Goal: Task Accomplishment & Management: Manage account settings

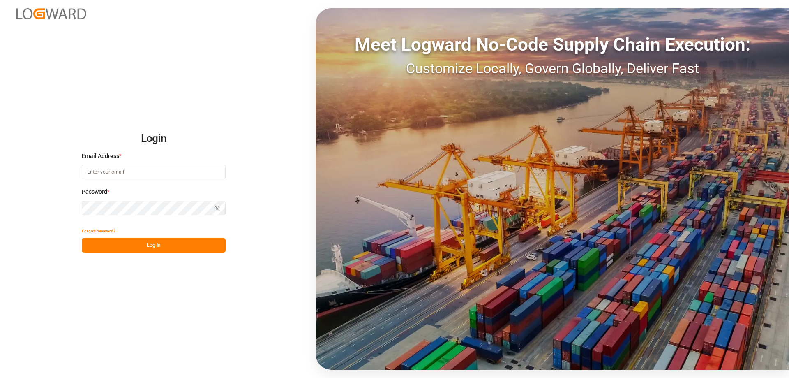
click at [132, 173] on input at bounding box center [154, 171] width 144 height 14
type input "[EMAIL_ADDRESS][DOMAIN_NAME]"
click at [150, 247] on button "Log In" at bounding box center [154, 245] width 144 height 14
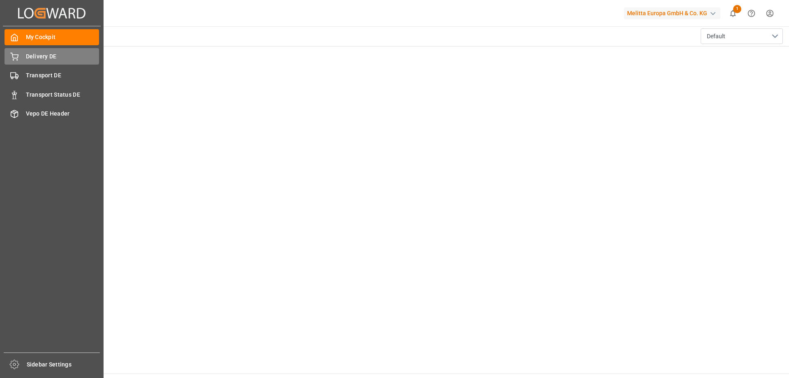
click at [18, 59] on div "Delivery DE Delivery DE" at bounding box center [52, 56] width 95 height 16
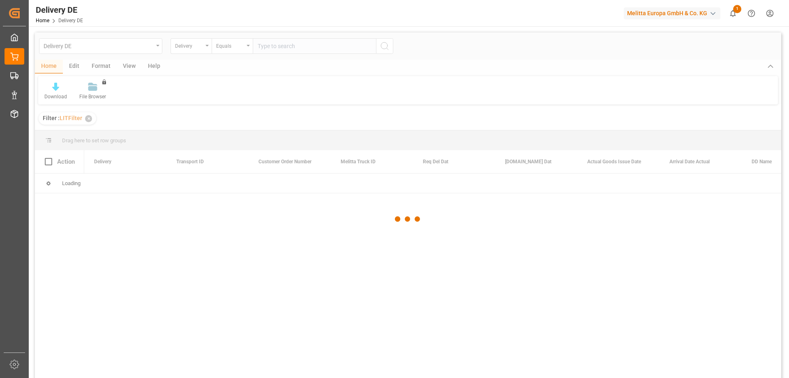
click at [279, 48] on div at bounding box center [408, 218] width 746 height 373
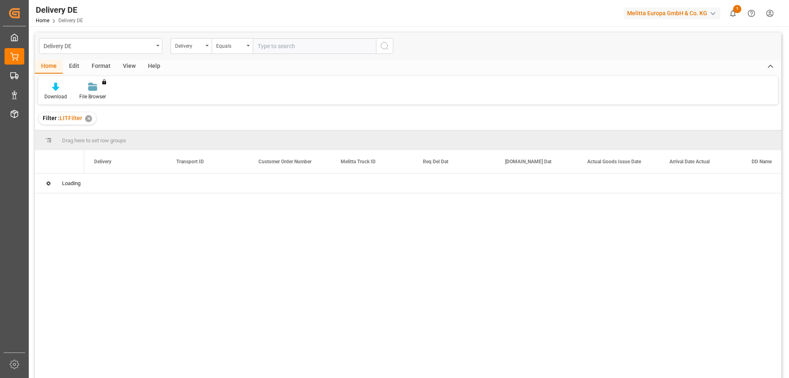
click at [275, 45] on input "text" at bounding box center [314, 46] width 123 height 16
paste input "92560738"
type input "92560738"
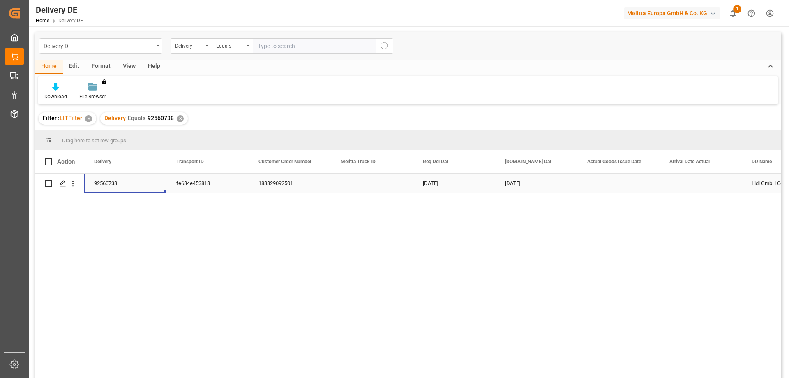
click at [108, 182] on div "92560738" at bounding box center [125, 182] width 82 height 19
click at [65, 182] on icon "Press SPACE to select this row." at bounding box center [63, 183] width 7 height 7
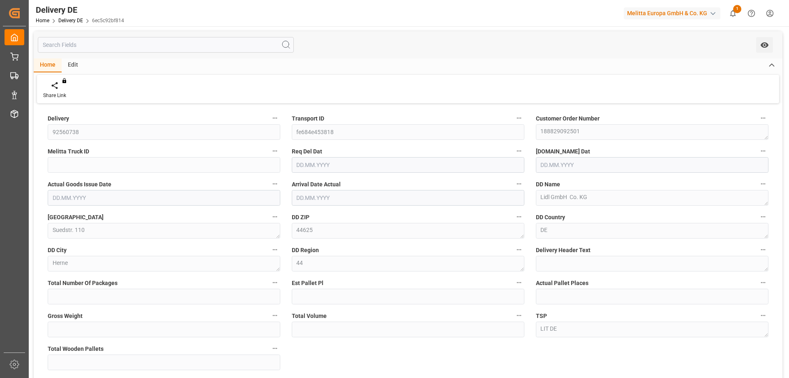
type input "0"
type input "1"
type input "321"
type input "1833.84"
type input "1"
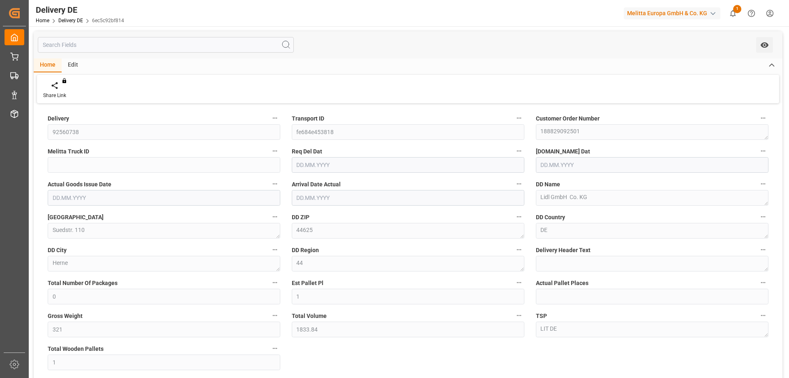
type input "[DATE]"
click at [418, 355] on div "Delivery 92560738 Transport ID fe684e453818 Customer Order Number 188829092501 …" at bounding box center [408, 278] width 749 height 345
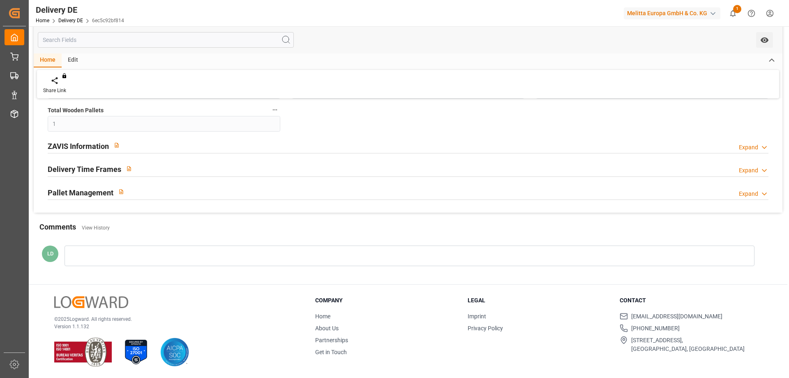
scroll to position [115, 0]
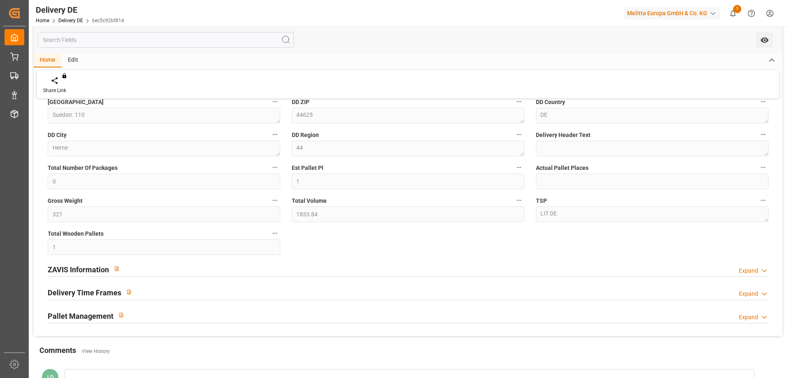
click at [71, 271] on h2 "ZAVIS Information" at bounding box center [78, 269] width 61 height 11
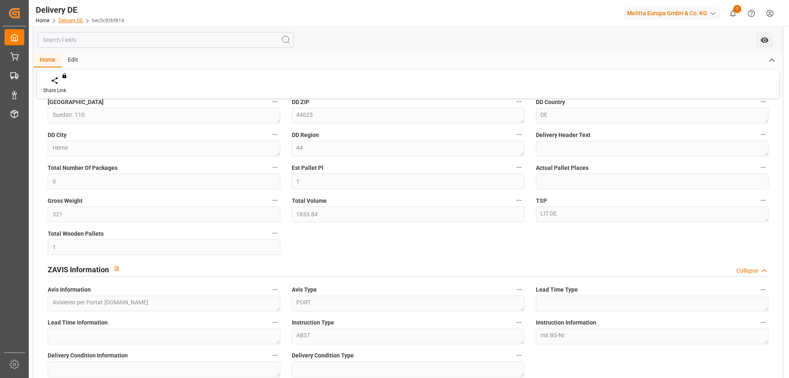
click at [69, 20] on link "Delivery DE" at bounding box center [70, 21] width 25 height 6
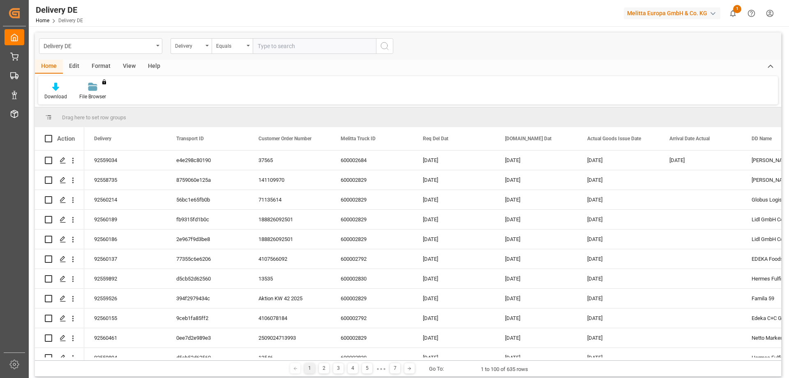
click at [275, 48] on input "text" at bounding box center [314, 46] width 123 height 16
paste input "92560757"
type input "92560757"
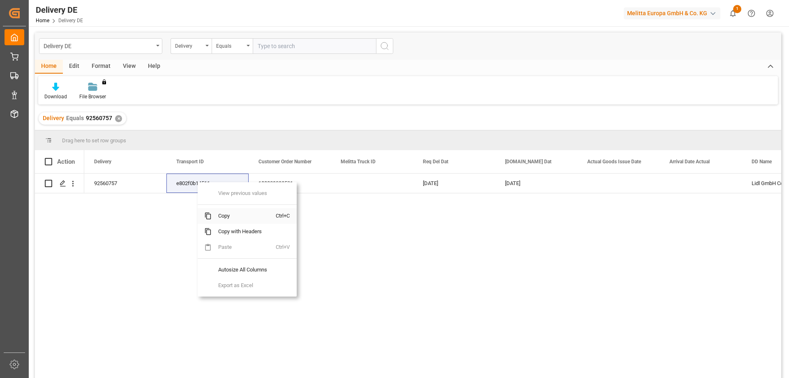
click at [229, 216] on span "Copy" at bounding box center [244, 216] width 64 height 16
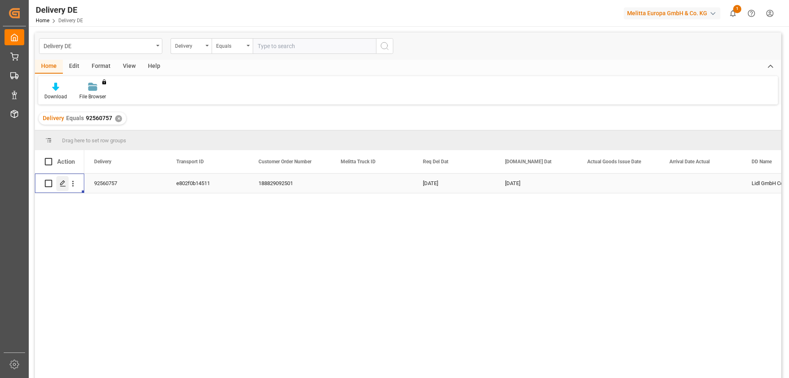
click at [61, 183] on icon "Press SPACE to select this row." at bounding box center [63, 183] width 7 height 7
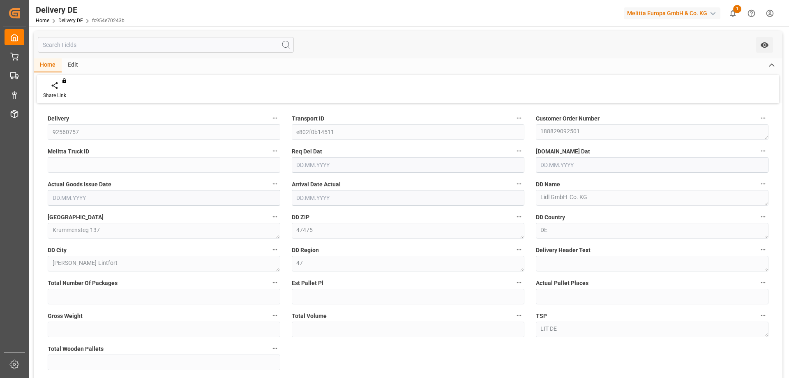
type input "0"
type input "3"
type input "963"
type input "5501.52"
type input "3"
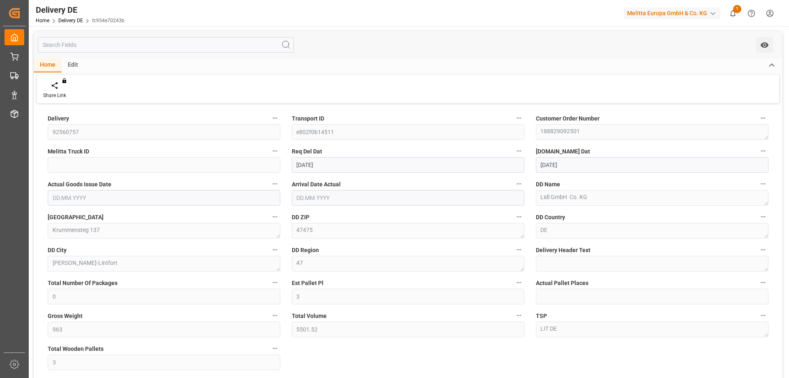
type input "[DATE]"
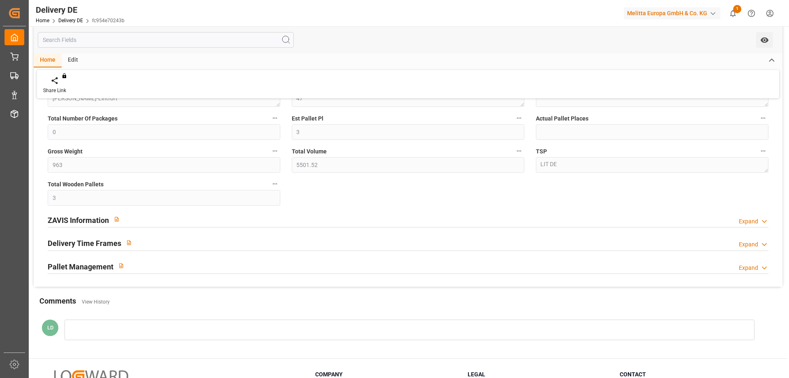
scroll to position [206, 0]
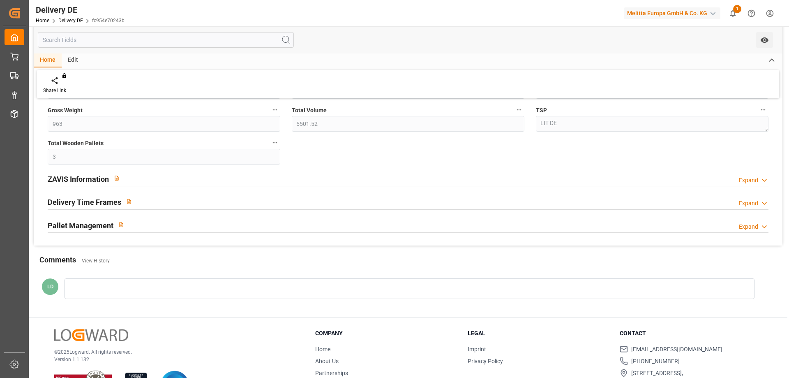
click at [72, 178] on h2 "ZAVIS Information" at bounding box center [78, 178] width 61 height 11
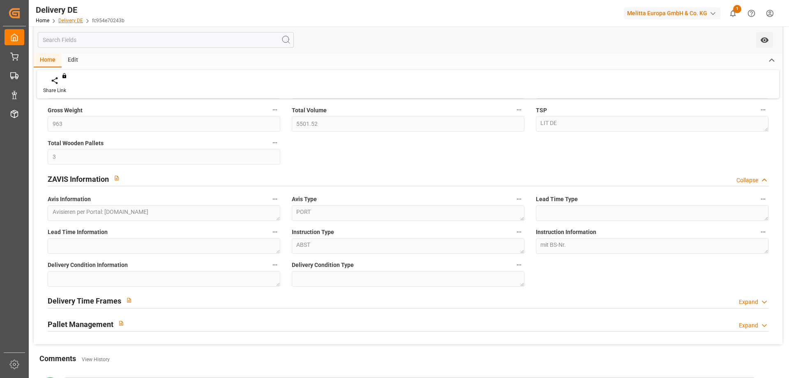
click at [69, 20] on link "Delivery DE" at bounding box center [70, 21] width 25 height 6
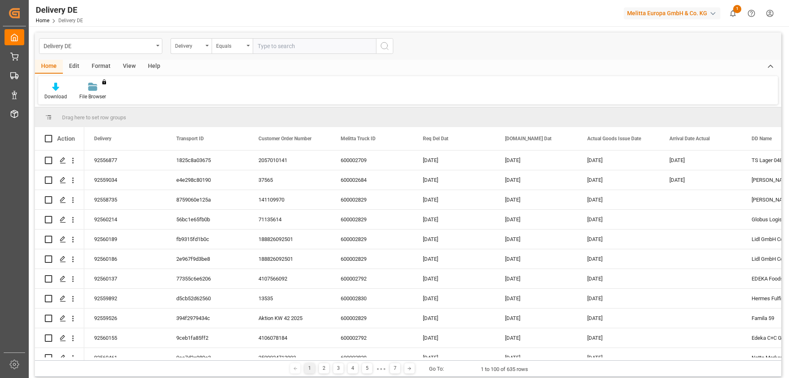
click at [270, 44] on input "text" at bounding box center [314, 46] width 123 height 16
type input "92560740"
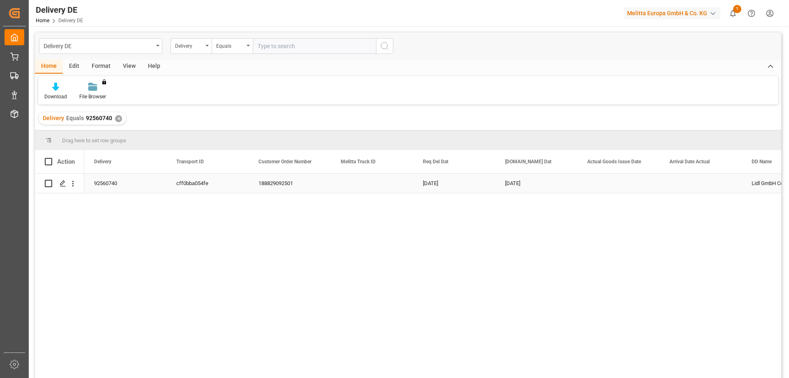
click at [196, 182] on div "cff0bba054fe" at bounding box center [207, 182] width 82 height 19
click at [59, 185] on div "Press SPACE to select this row." at bounding box center [62, 183] width 12 height 15
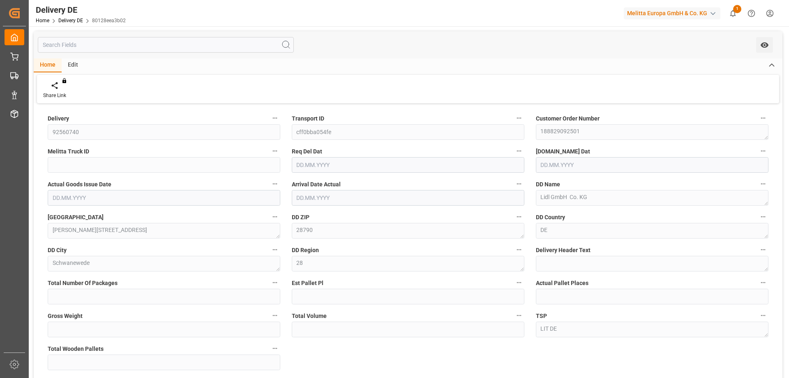
type input "0"
type input "3"
type input "963"
type input "5501.52"
type input "3"
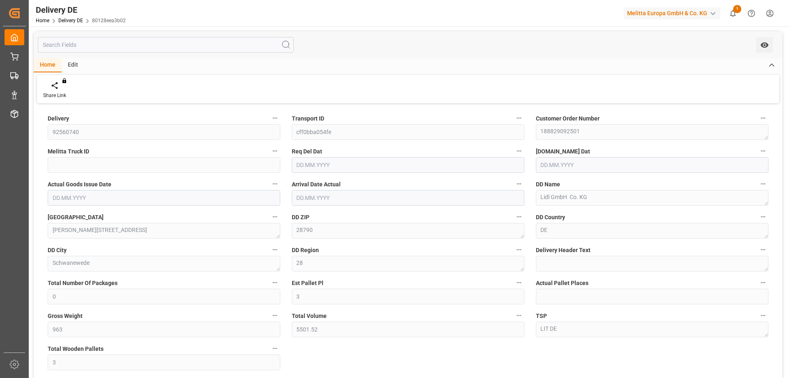
type input "[DATE]"
click at [366, 355] on div "Delivery 92560740 Transport ID cff0bba054fe Customer Order Number 188829092501 …" at bounding box center [408, 278] width 749 height 345
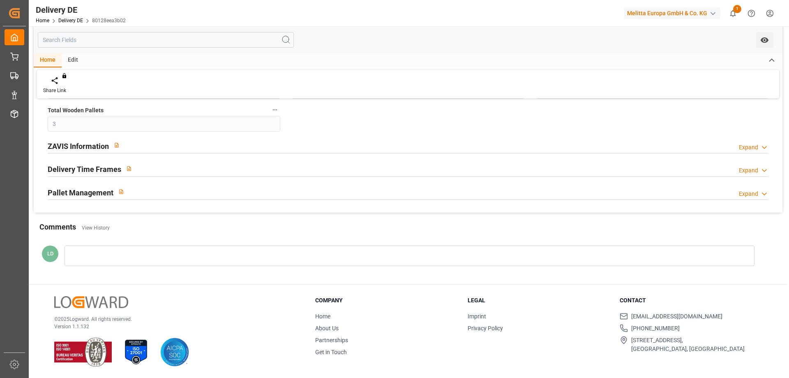
click at [86, 145] on h2 "ZAVIS Information" at bounding box center [78, 146] width 61 height 11
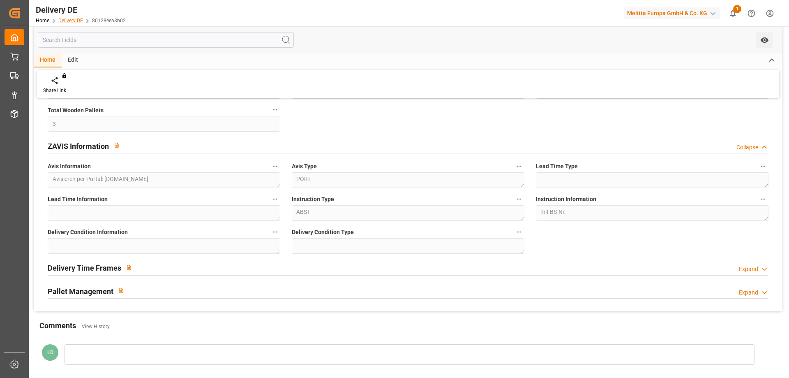
click at [66, 22] on link "Delivery DE" at bounding box center [70, 21] width 25 height 6
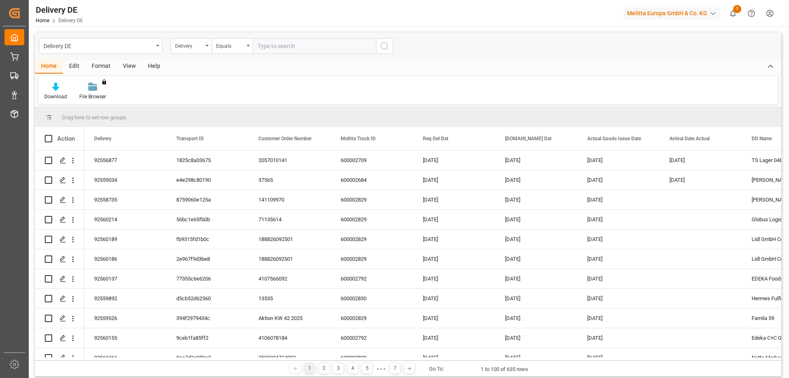
click at [272, 46] on input "text" at bounding box center [314, 46] width 123 height 16
type input "92560744"
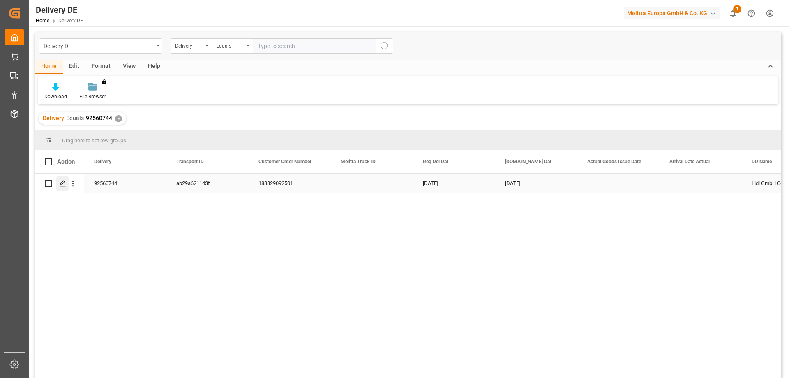
click at [61, 181] on icon "Press SPACE to select this row." at bounding box center [63, 183] width 7 height 7
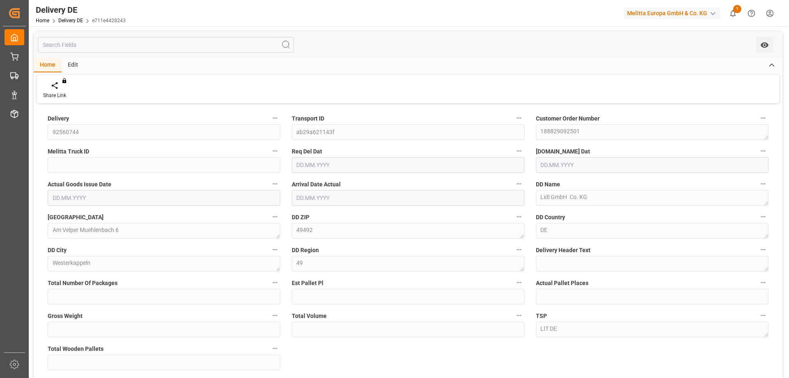
type input "0"
type input "4"
type input "1284"
type input "7335.36"
type input "4"
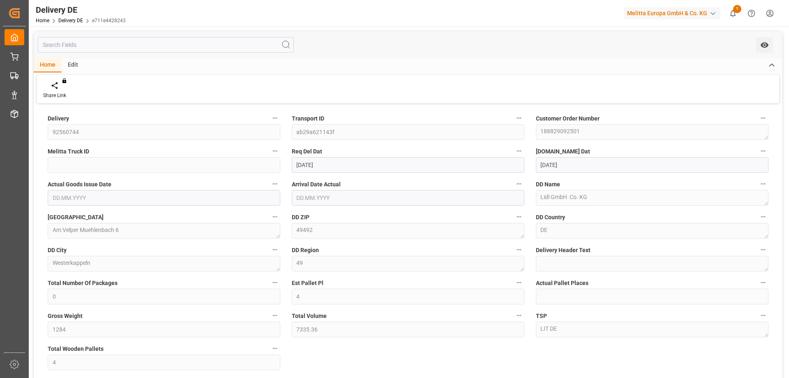
type input "[DATE]"
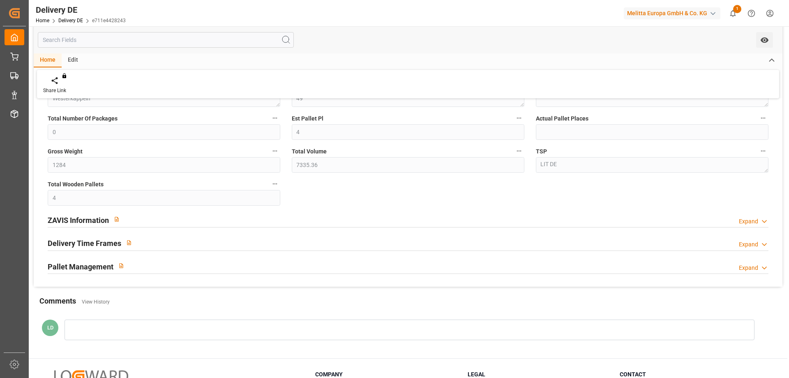
scroll to position [238, 0]
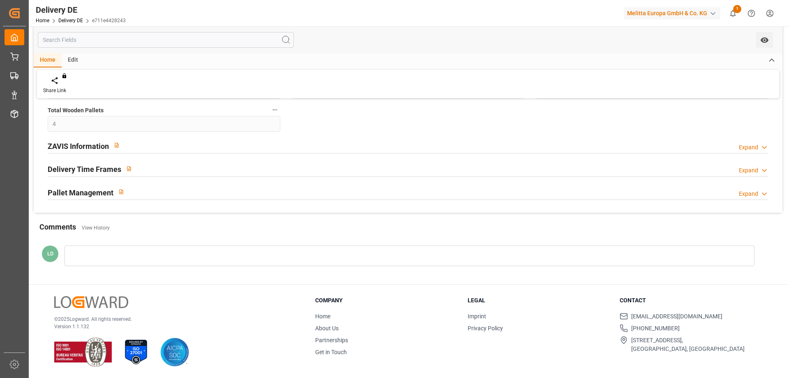
click at [69, 143] on h2 "ZAVIS Information" at bounding box center [78, 146] width 61 height 11
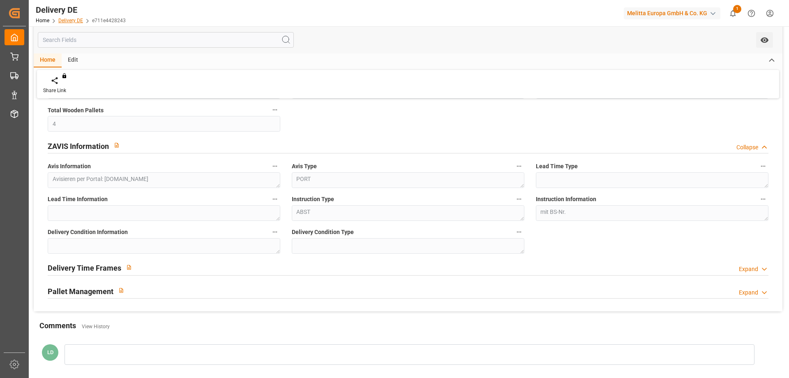
click at [73, 19] on link "Delivery DE" at bounding box center [70, 21] width 25 height 6
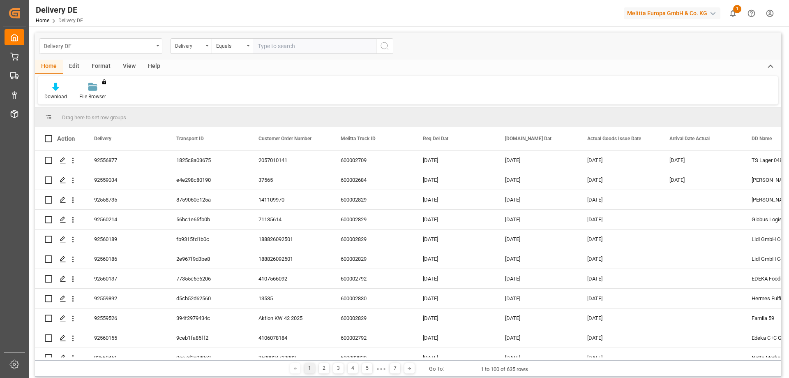
click at [296, 50] on input "text" at bounding box center [314, 46] width 123 height 16
paste input "92560722"
type input "92560722"
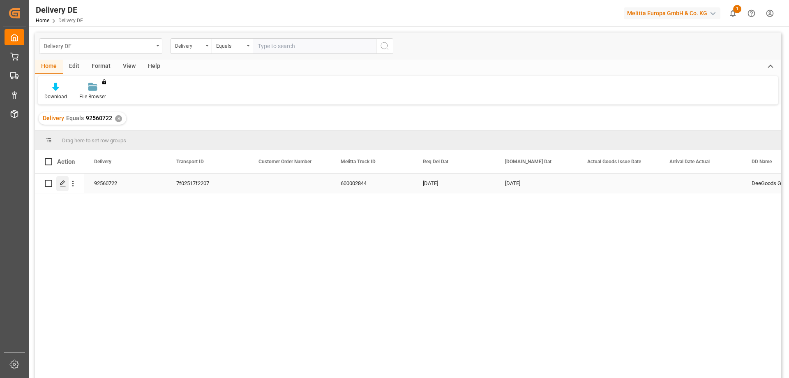
click at [61, 182] on icon "Press SPACE to select this row." at bounding box center [63, 183] width 7 height 7
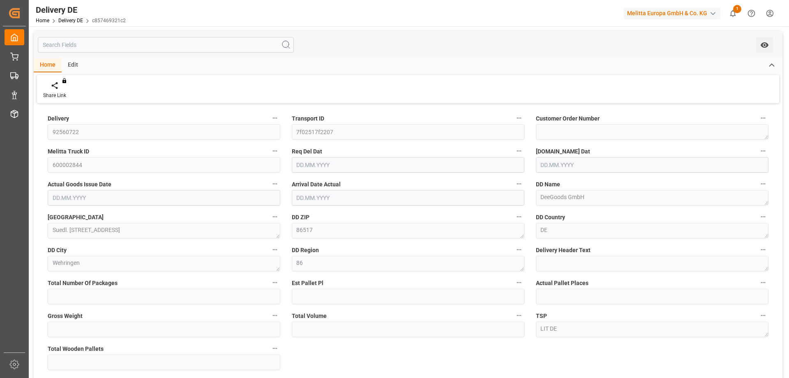
type input "0"
type input "1"
type input "585"
type input "1739.712"
type input "2"
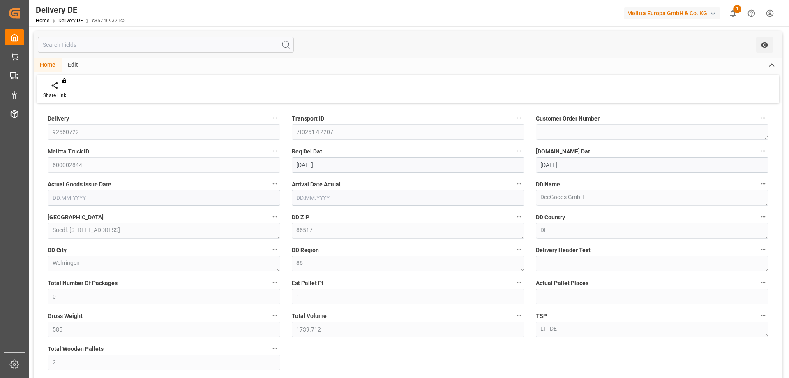
type input "[DATE]"
drag, startPoint x: 331, startPoint y: 355, endPoint x: 328, endPoint y: 345, distance: 10.4
click at [331, 355] on div "Delivery 92560722 Transport ID 7f02517f2207 Customer Order Number Melitta Truck…" at bounding box center [408, 278] width 749 height 345
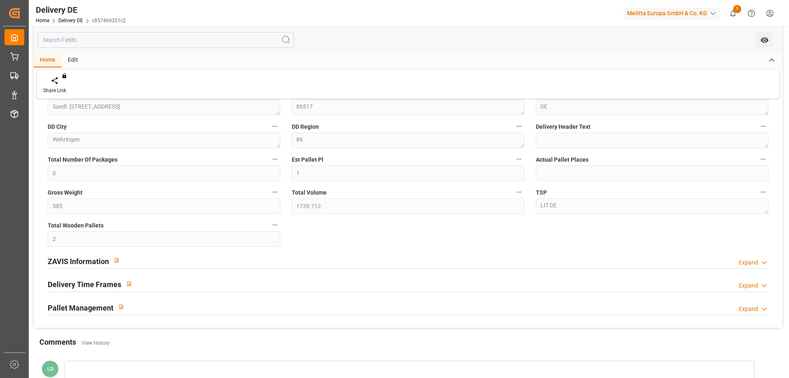
scroll to position [164, 0]
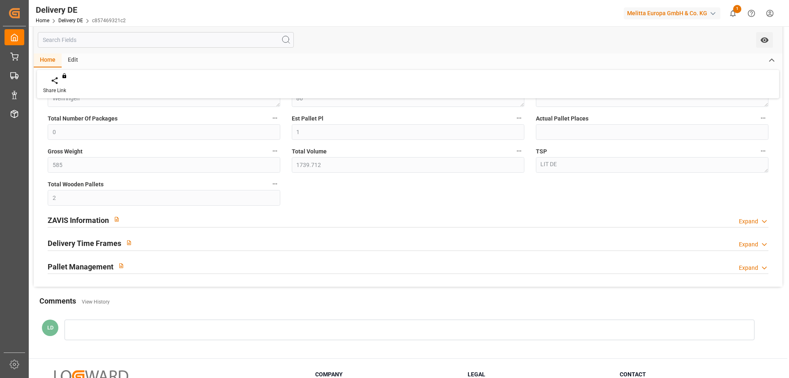
click at [83, 219] on h2 "ZAVIS Information" at bounding box center [78, 220] width 61 height 11
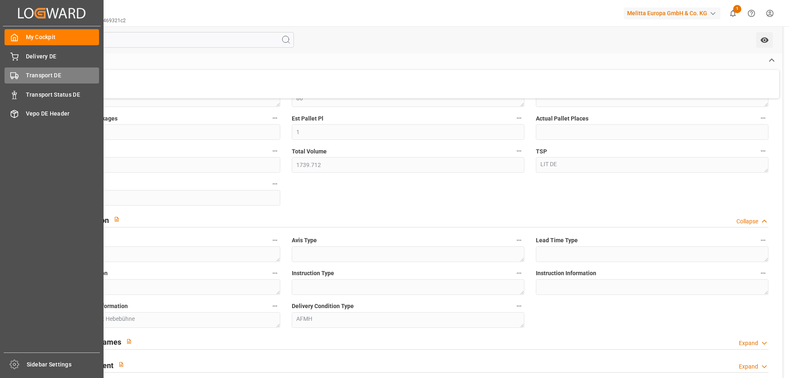
click at [37, 74] on span "Transport DE" at bounding box center [63, 75] width 74 height 9
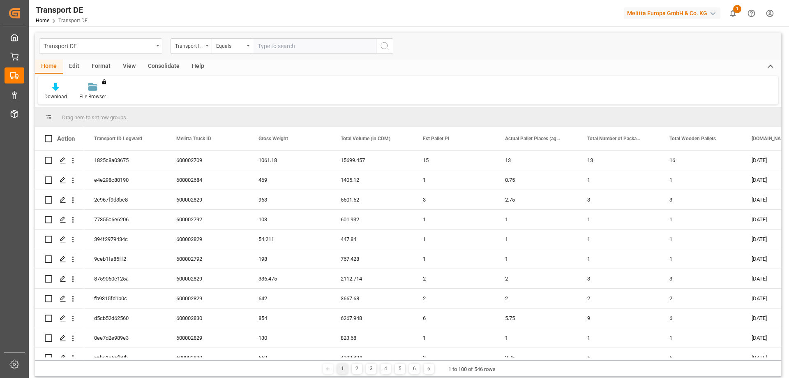
click at [275, 49] on input "text" at bounding box center [314, 46] width 123 height 16
paste input "d5cb52d62560"
type input "d5cb52d62560"
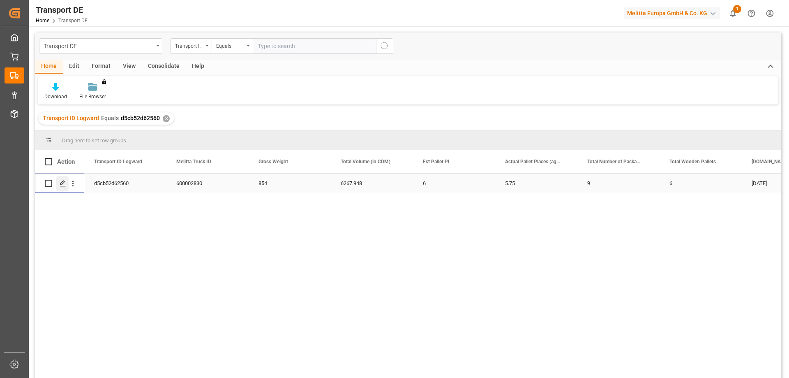
click at [64, 184] on icon "Press SPACE to select this row." at bounding box center [63, 183] width 7 height 7
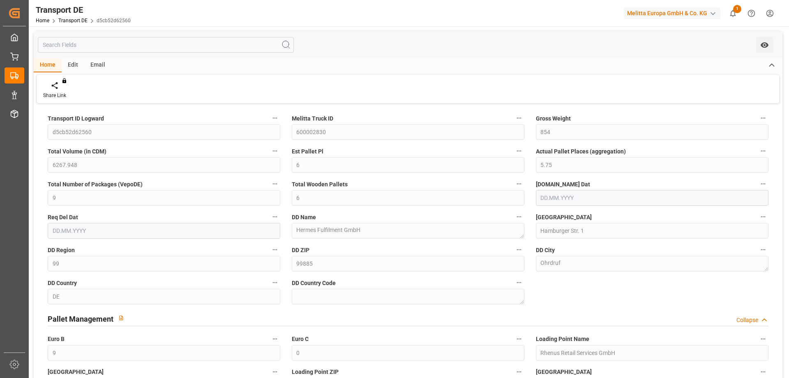
type input "854"
type input "6267.948"
type input "6"
type input "5.75"
type input "9"
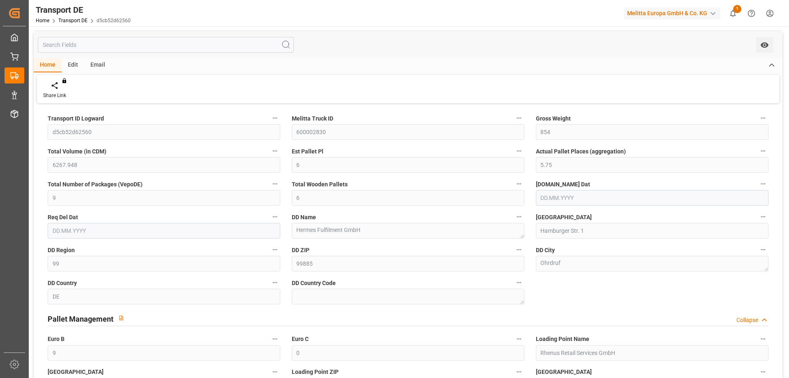
type input "6"
type input "99"
type input "9"
type input "0"
type input "[DATE]"
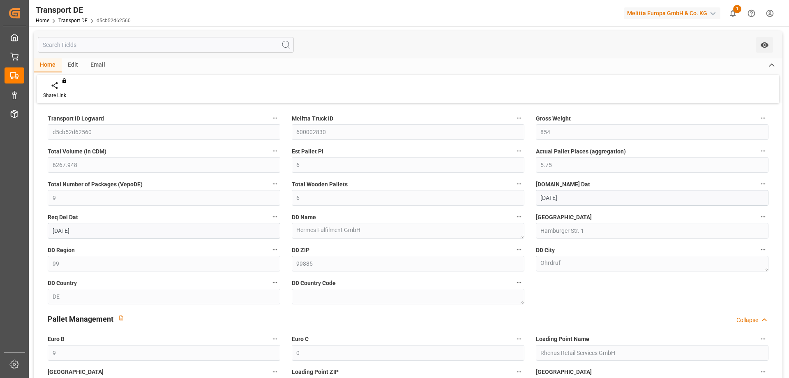
type input "[DATE]"
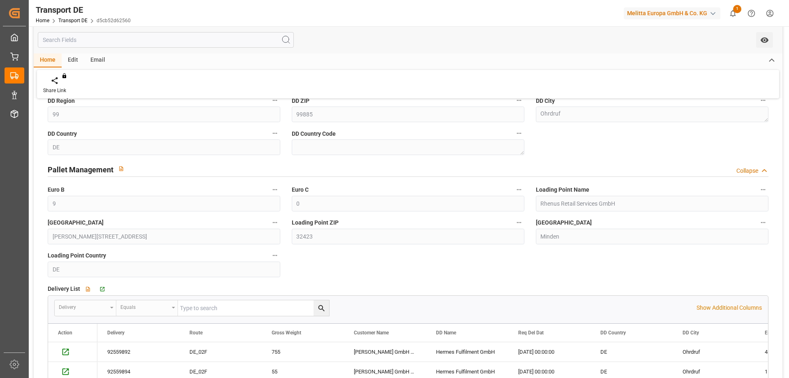
scroll to position [272, 0]
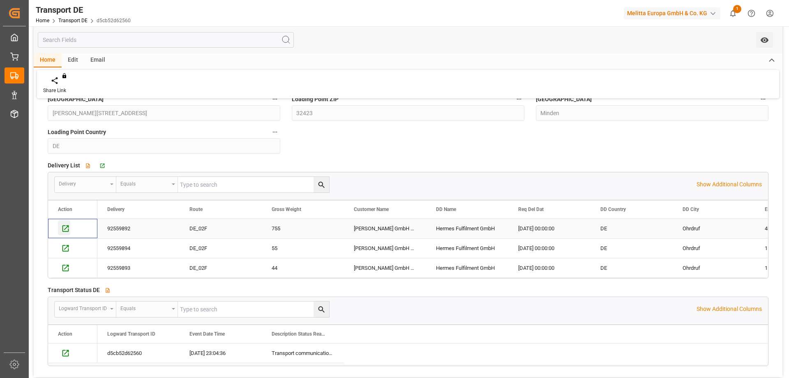
click at [67, 228] on icon "Press SPACE to select this row." at bounding box center [65, 228] width 9 height 9
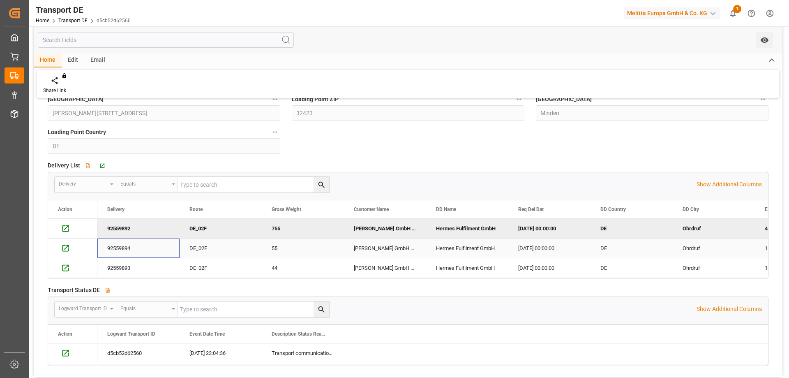
click at [122, 251] on div "92559894" at bounding box center [138, 247] width 82 height 19
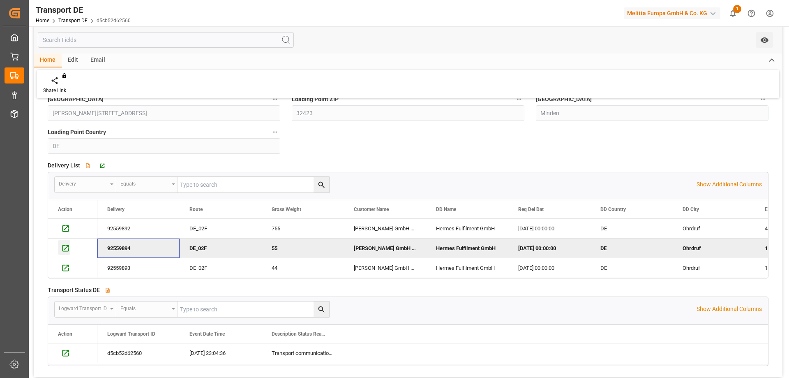
click at [68, 247] on icon "Press SPACE to deselect this row." at bounding box center [65, 248] width 7 height 7
click at [68, 267] on icon "Press SPACE to select this row." at bounding box center [65, 267] width 9 height 9
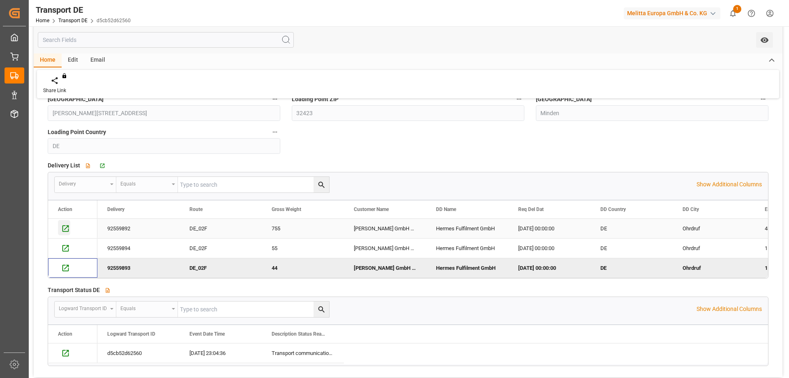
click at [64, 228] on icon "Press SPACE to select this row." at bounding box center [65, 228] width 9 height 9
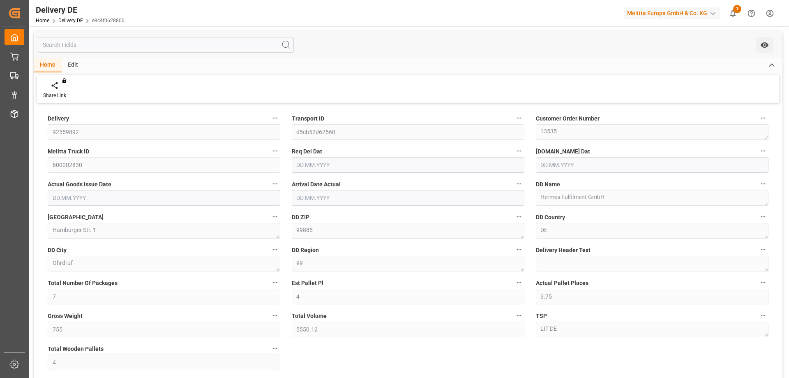
type input "7"
type input "4"
type input "3.75"
type input "755"
type input "5550.12"
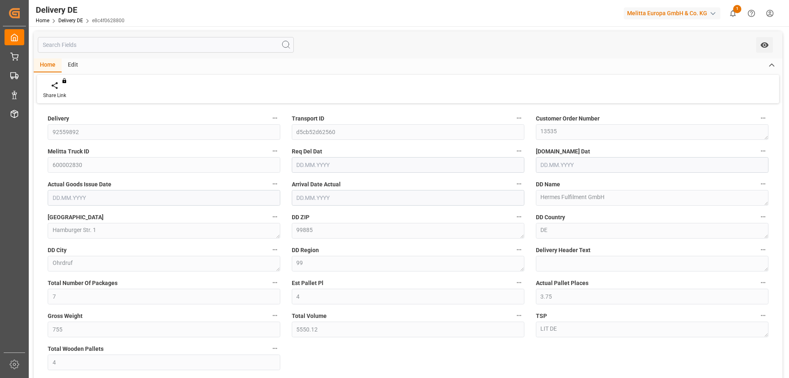
type input "4"
type input "[DATE]"
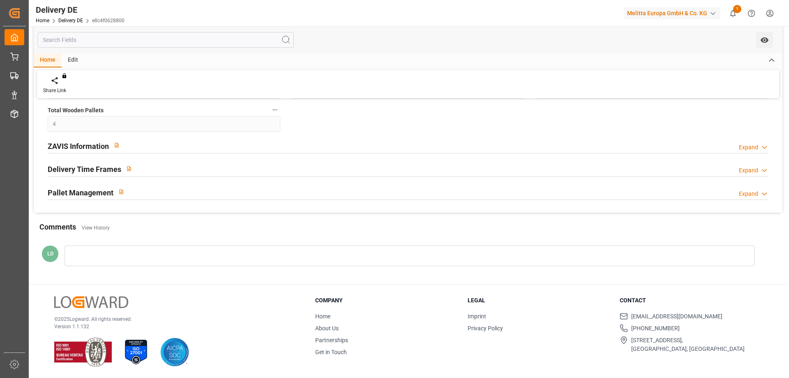
click at [68, 195] on h2 "Pallet Management" at bounding box center [81, 192] width 66 height 11
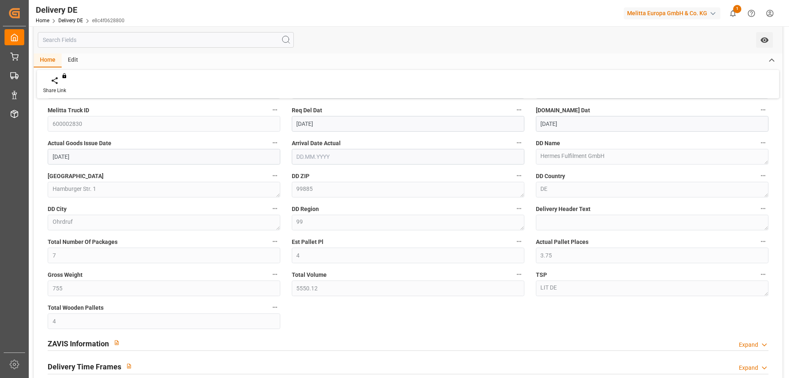
scroll to position [0, 0]
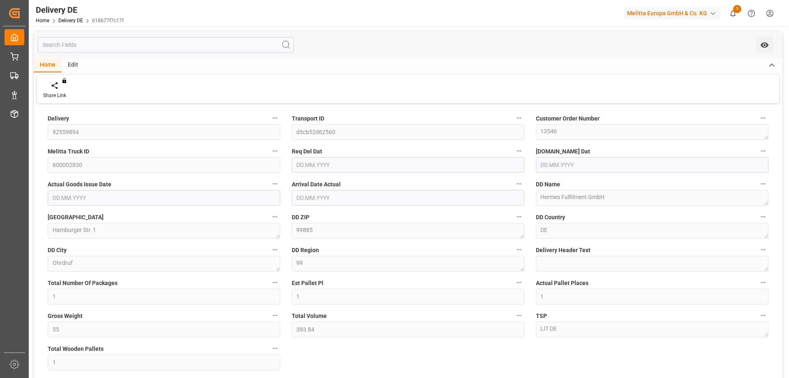
type input "1"
type input "55"
type input "393.84"
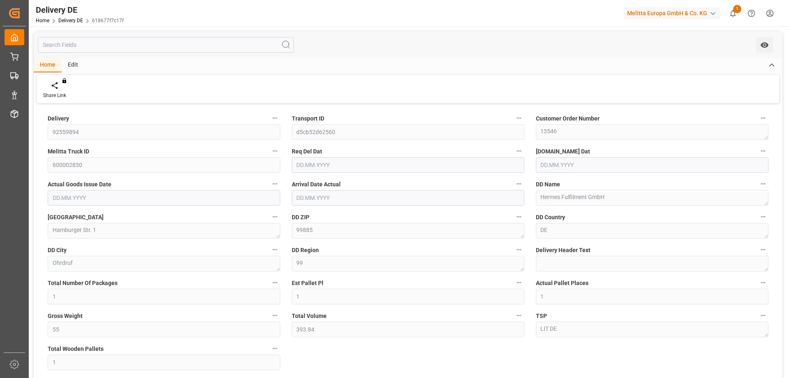
type input "1"
type input "[DATE]"
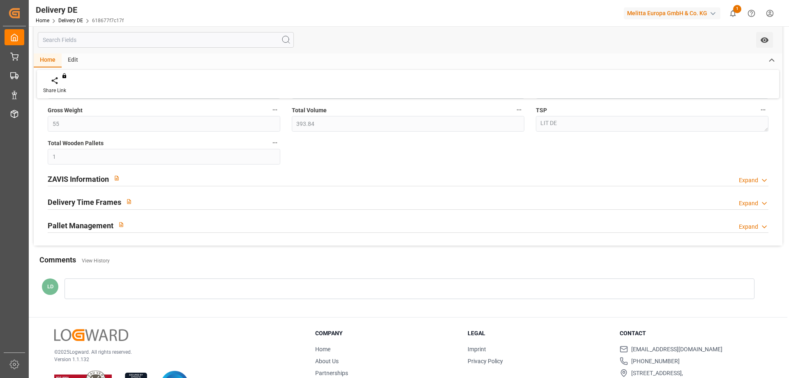
scroll to position [238, 0]
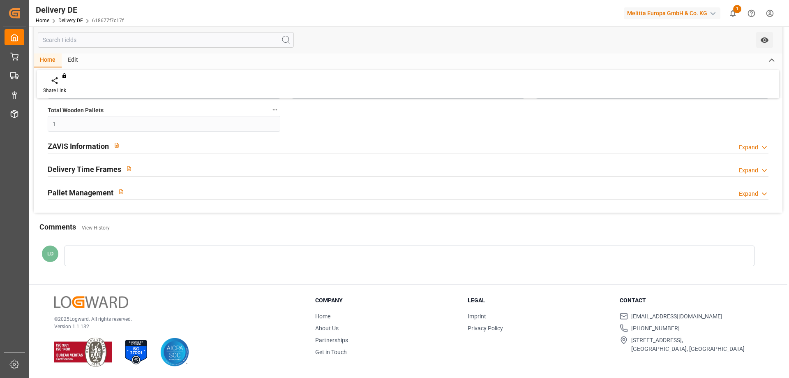
click at [90, 188] on h2 "Pallet Management" at bounding box center [81, 192] width 66 height 11
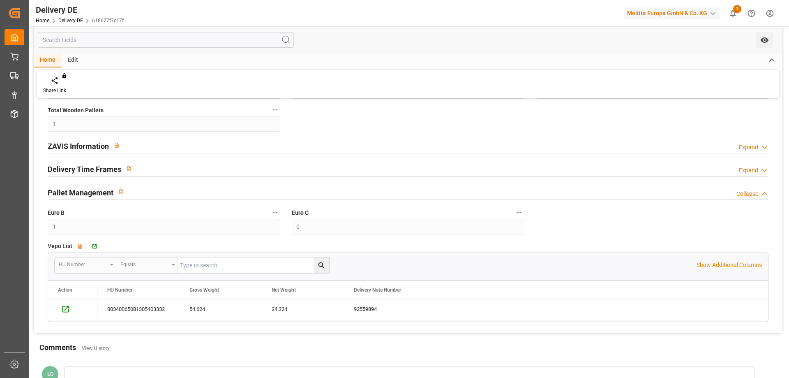
click at [87, 197] on h2 "Pallet Management" at bounding box center [81, 192] width 66 height 11
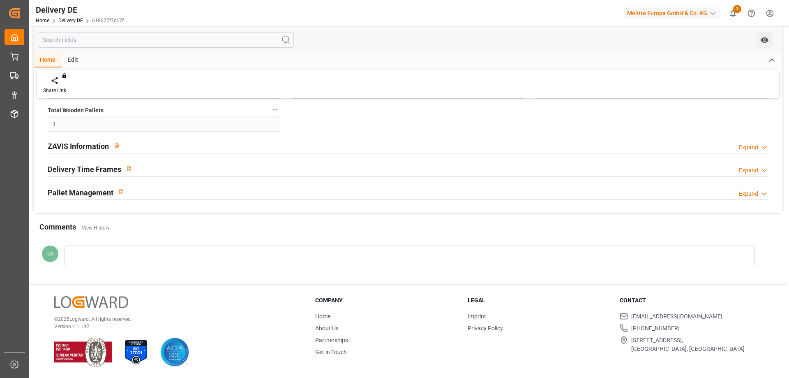
click at [90, 189] on h2 "Pallet Management" at bounding box center [81, 192] width 66 height 11
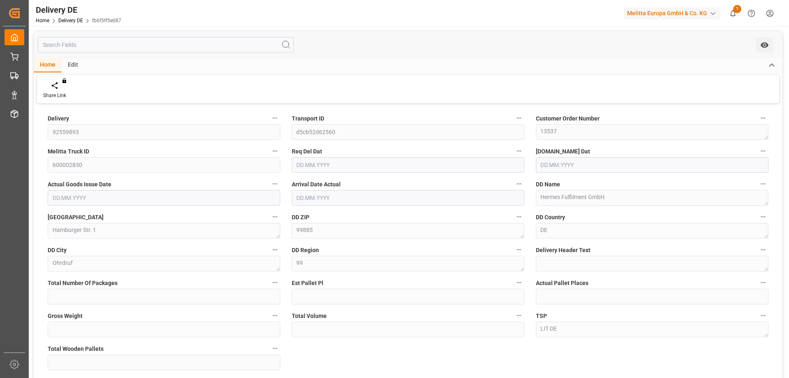
type input "1"
type input "44"
type input "323.988"
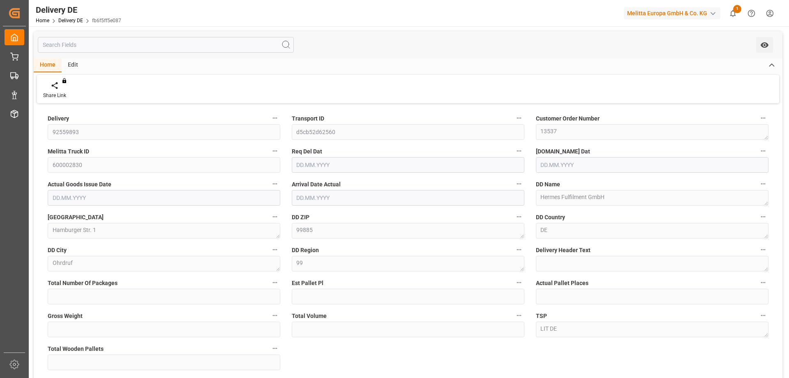
type input "1"
type input "[DATE]"
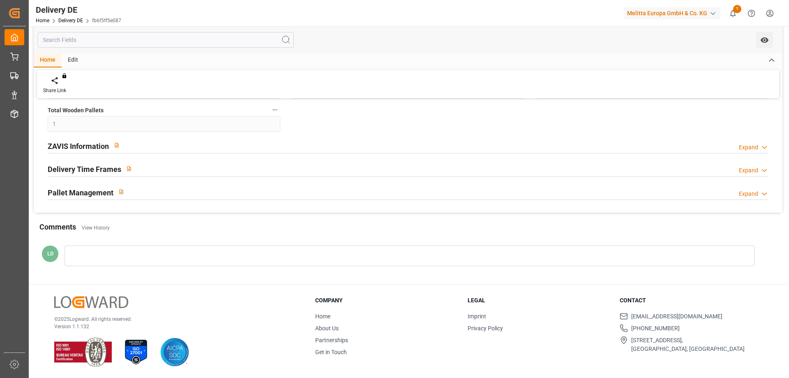
click at [72, 191] on h2 "Pallet Management" at bounding box center [81, 192] width 66 height 11
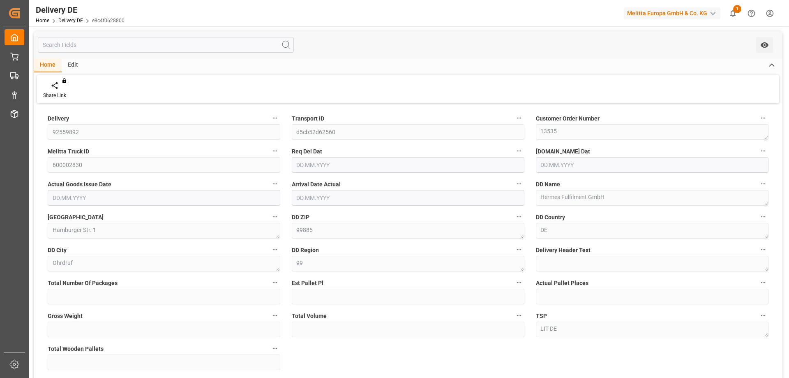
type input "7"
type input "4"
type input "3.75"
type input "755"
type input "5550.12"
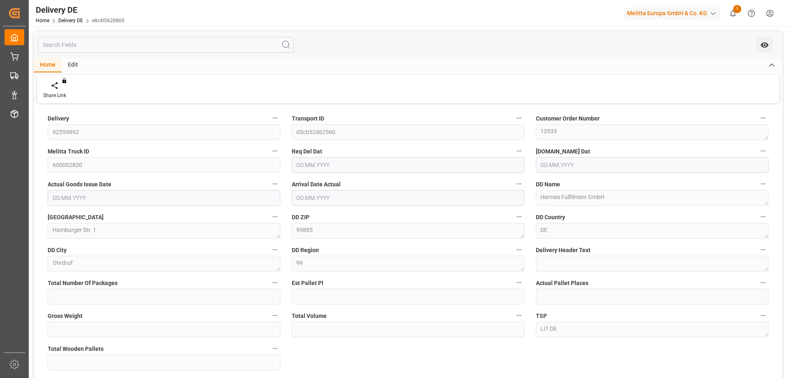
type input "4"
type input "[DATE]"
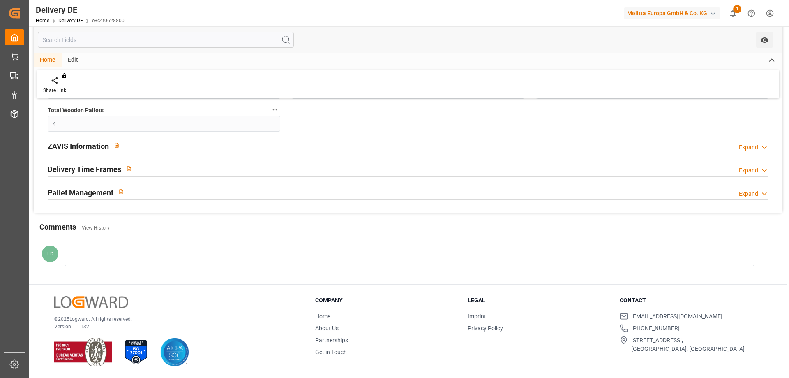
click at [74, 194] on h2 "Pallet Management" at bounding box center [81, 192] width 66 height 11
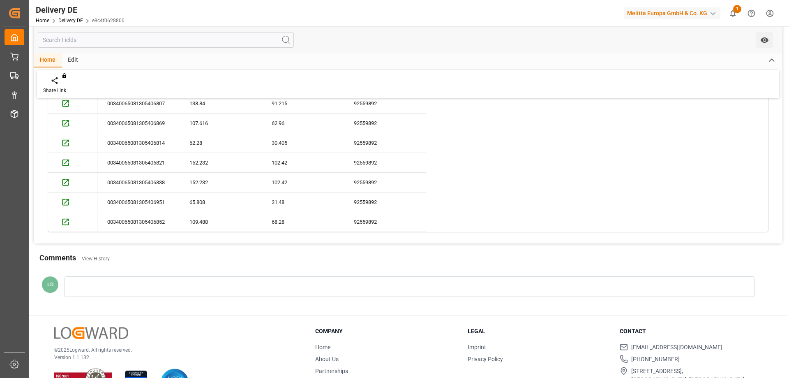
scroll to position [321, 0]
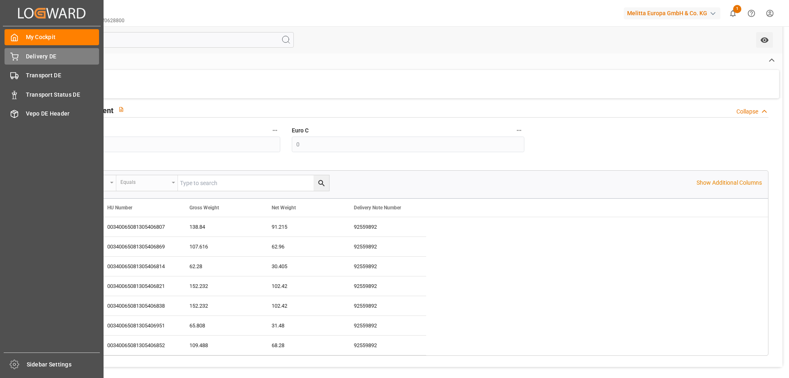
click at [33, 56] on span "Delivery DE" at bounding box center [63, 56] width 74 height 9
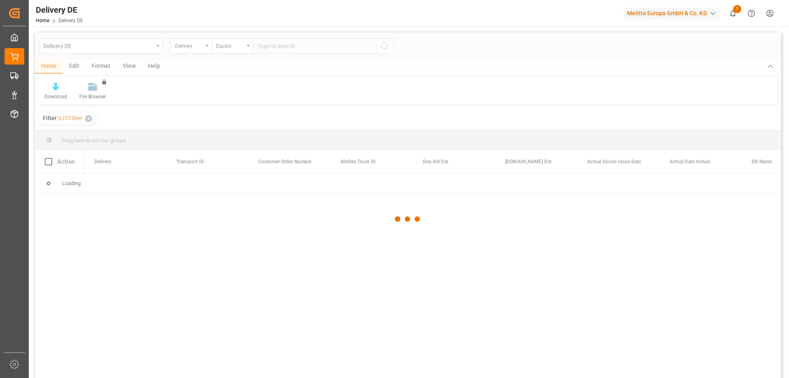
click at [277, 47] on div at bounding box center [408, 218] width 746 height 373
click at [290, 45] on div at bounding box center [408, 218] width 746 height 373
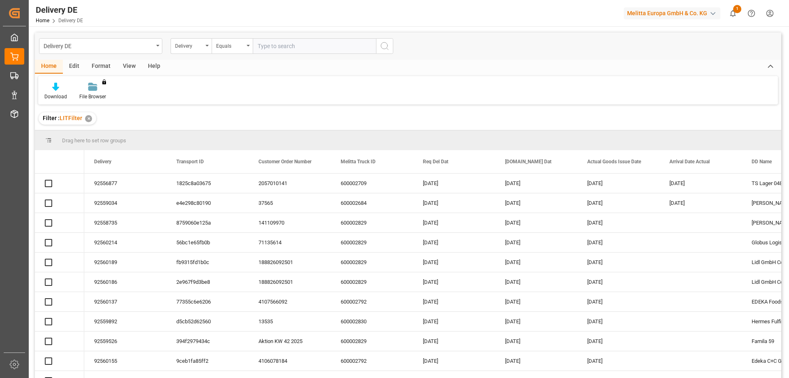
click at [271, 46] on input "text" at bounding box center [314, 46] width 123 height 16
paste input "92560733"
type input "92560733"
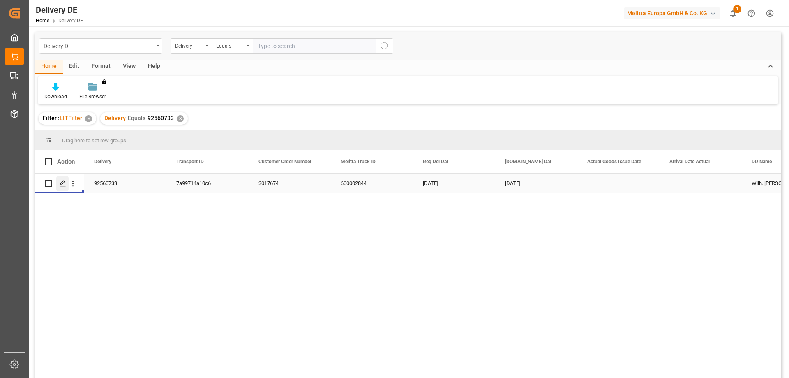
click at [62, 183] on icon "Press SPACE to select this row." at bounding box center [63, 183] width 7 height 7
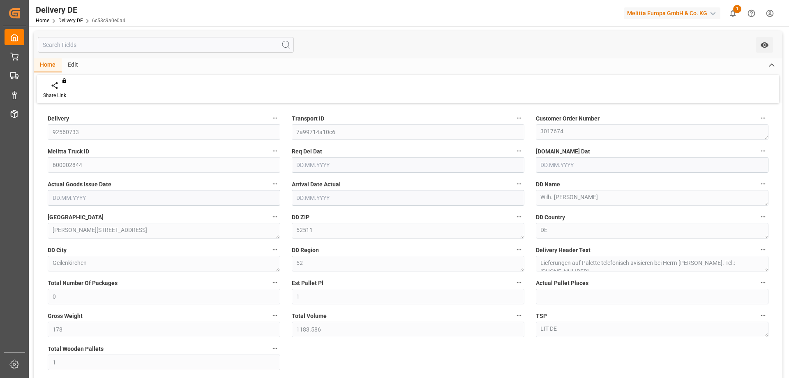
type input "0"
type input "1"
type input "178"
type input "1183.586"
type input "1"
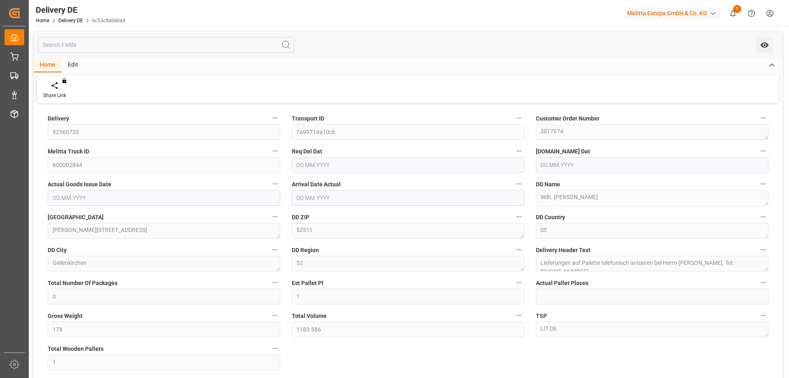
type input "[DATE]"
click at [318, 354] on div "Delivery 92560733 Transport ID 7a99714a10c6 Customer Order Number 3017674 Melit…" at bounding box center [408, 278] width 749 height 345
click at [616, 360] on div "Delivery 92560733 Transport ID 7a99714a10c6 Customer Order Number 3017674 Melit…" at bounding box center [408, 278] width 749 height 345
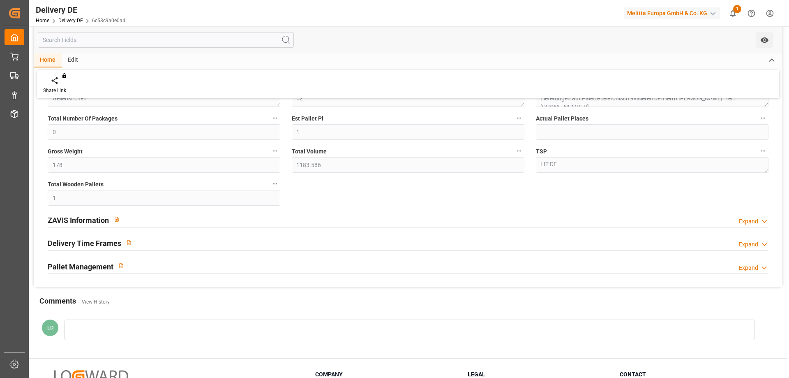
scroll to position [41, 0]
